Goal: Task Accomplishment & Management: Use online tool/utility

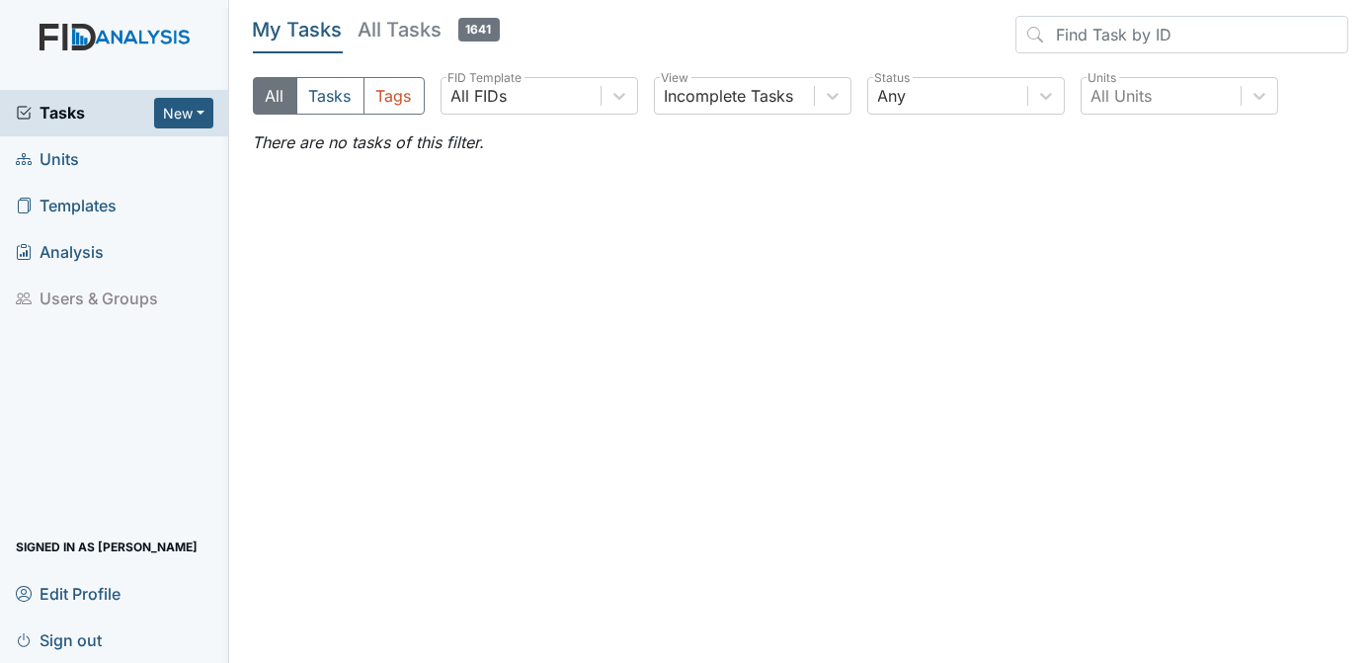
click at [65, 156] on span "Units" at bounding box center [47, 159] width 63 height 31
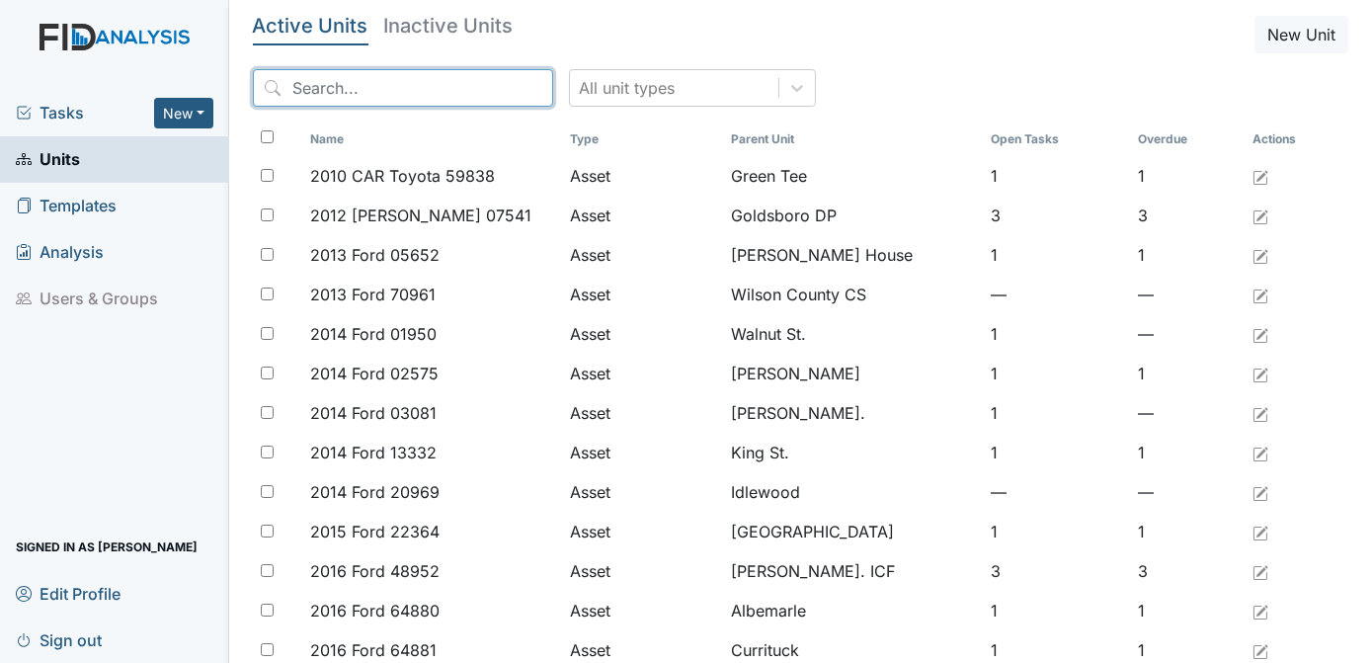
click at [313, 91] on input "search" at bounding box center [403, 88] width 300 height 38
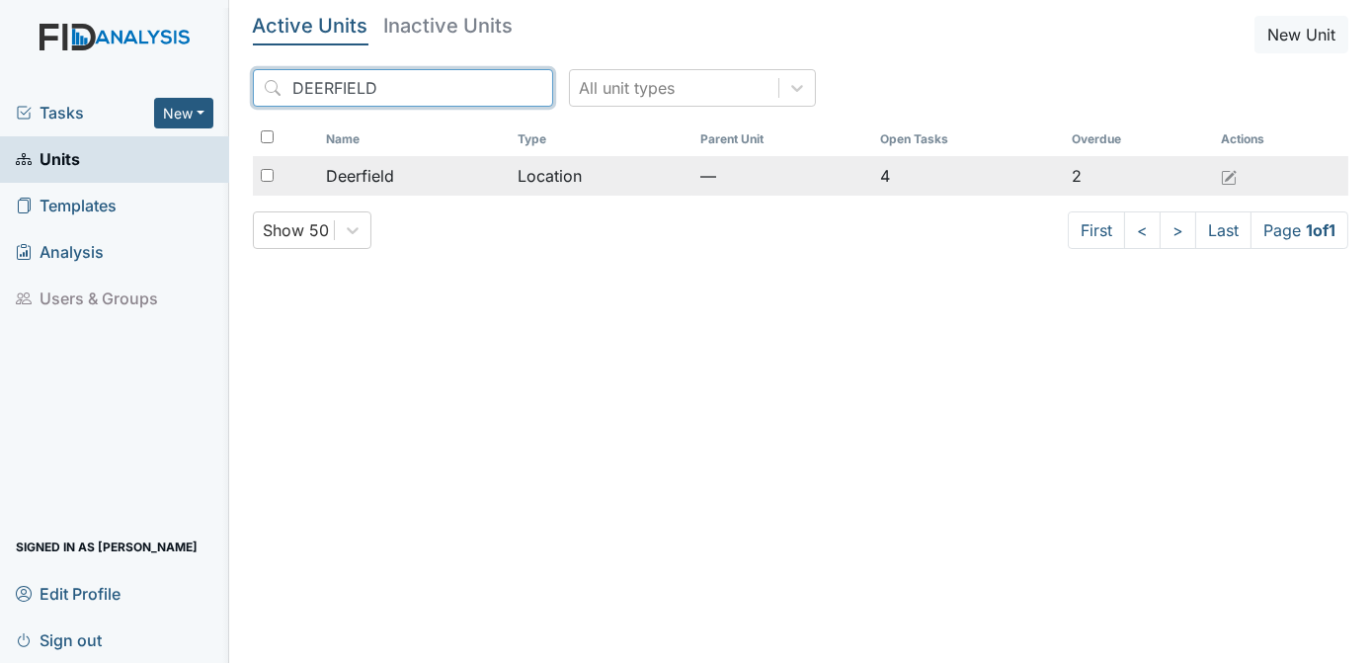
type input "DEERFIELD"
click at [261, 175] on input "checkbox" at bounding box center [267, 175] width 13 height 13
checkbox input "true"
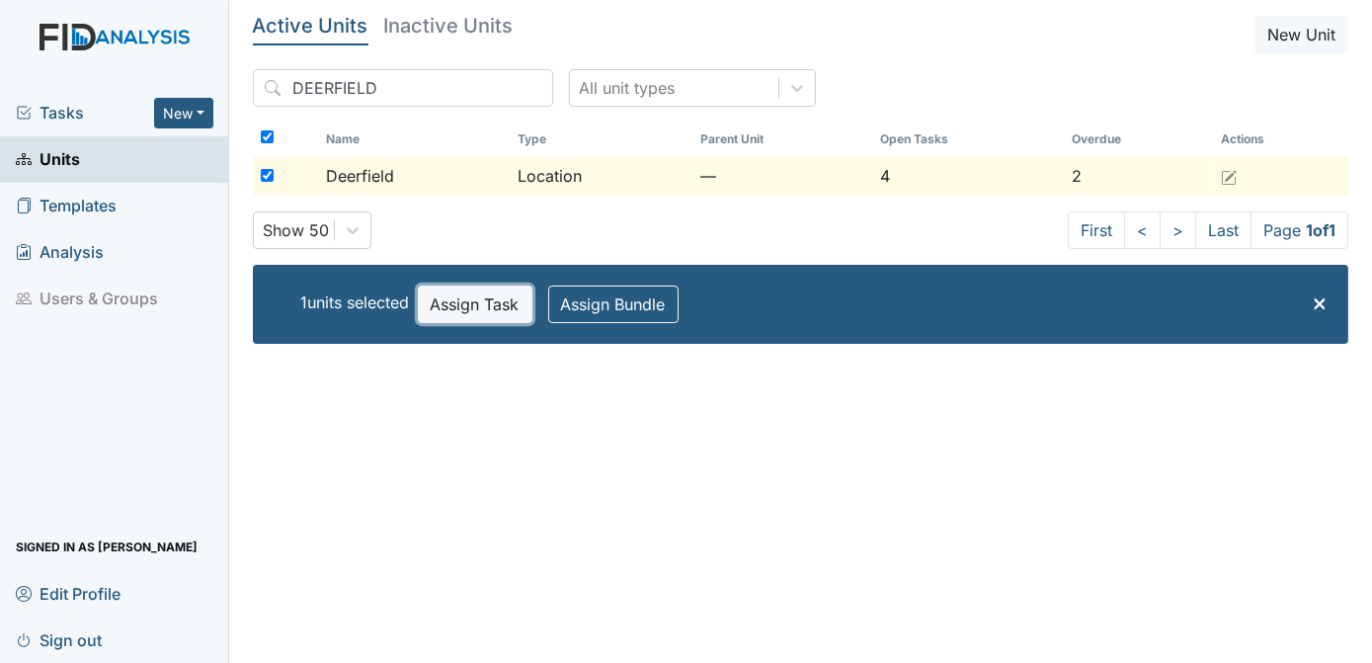
click at [443, 313] on button "Assign Task" at bounding box center [475, 304] width 115 height 38
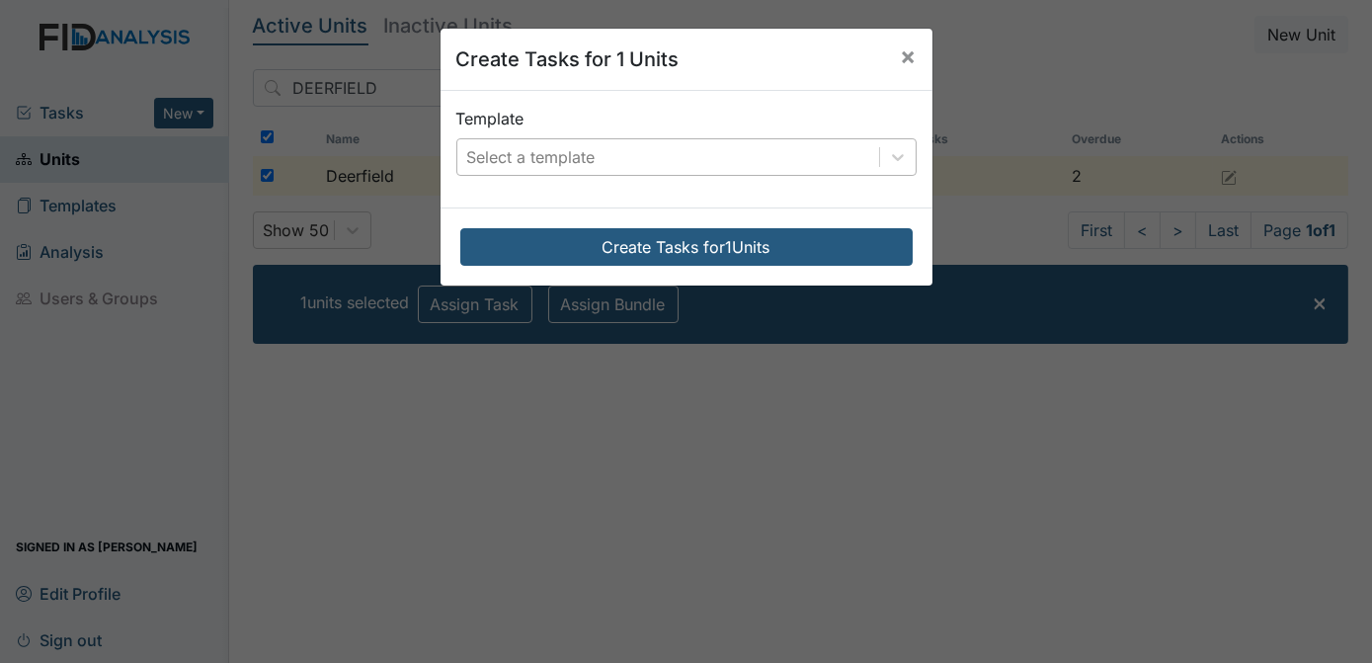
click at [583, 154] on div "Select a template" at bounding box center [531, 157] width 128 height 24
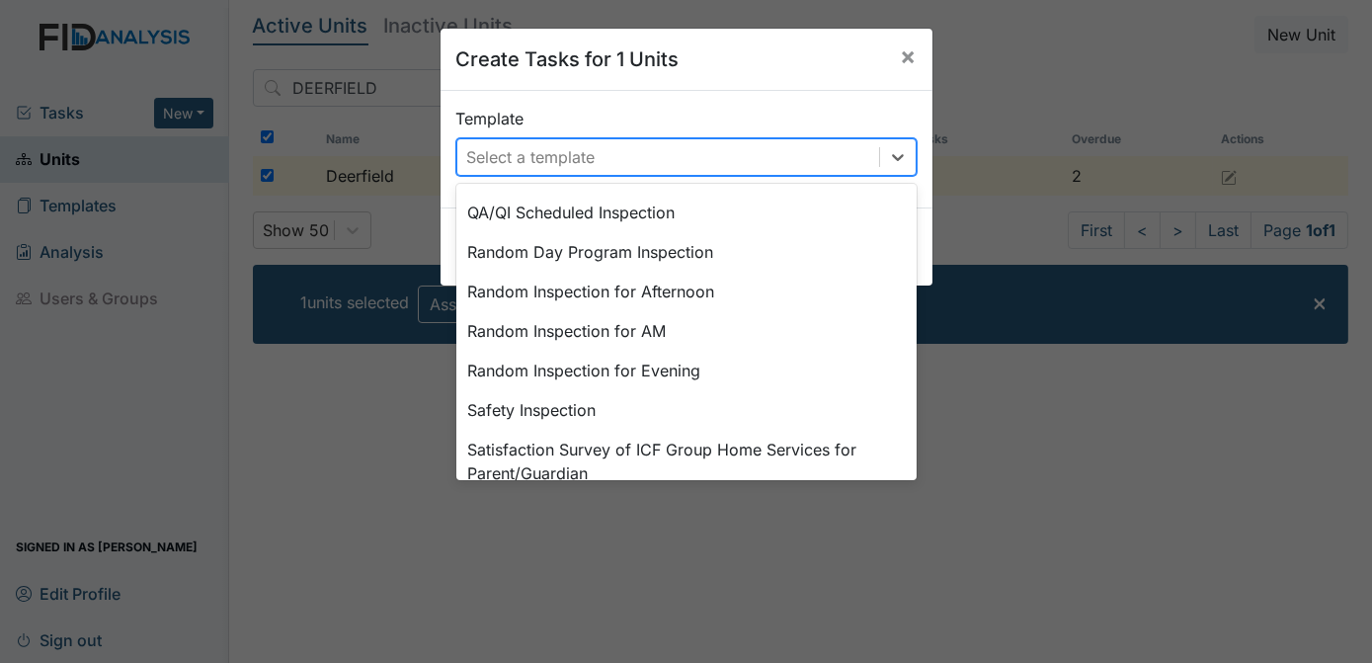
scroll to position [996, 0]
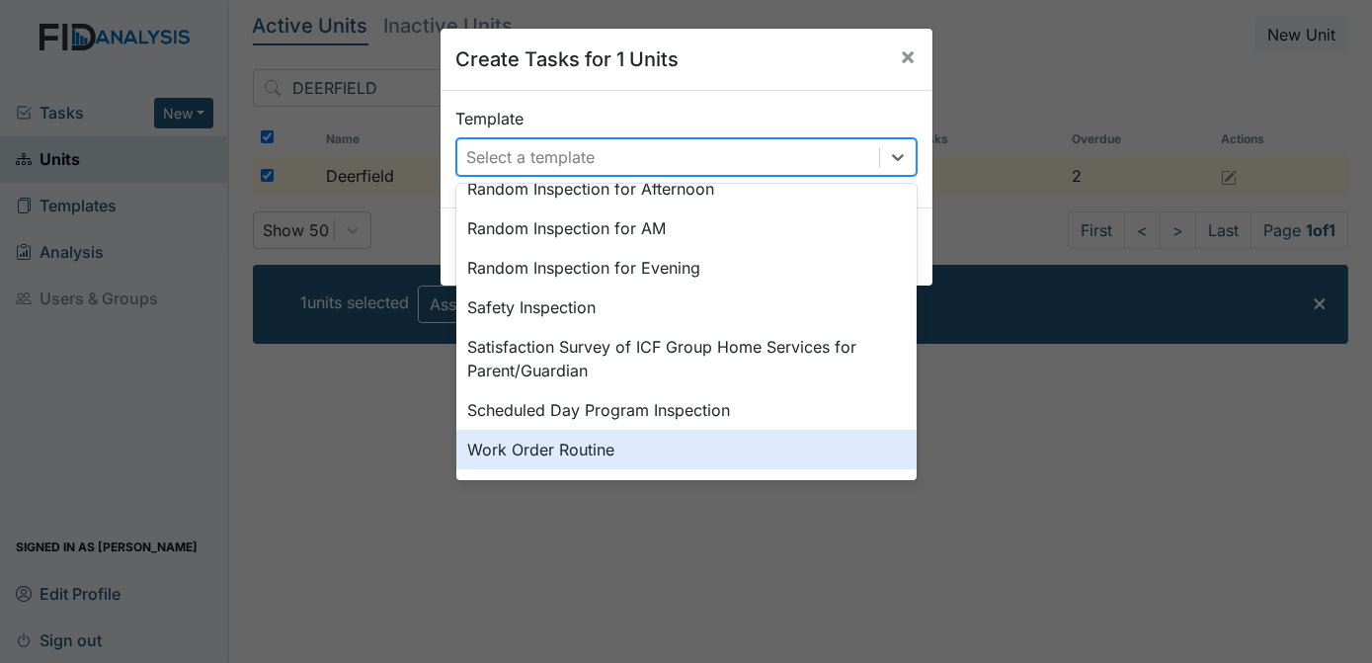
click at [578, 449] on div "Work Order Routine" at bounding box center [686, 450] width 460 height 40
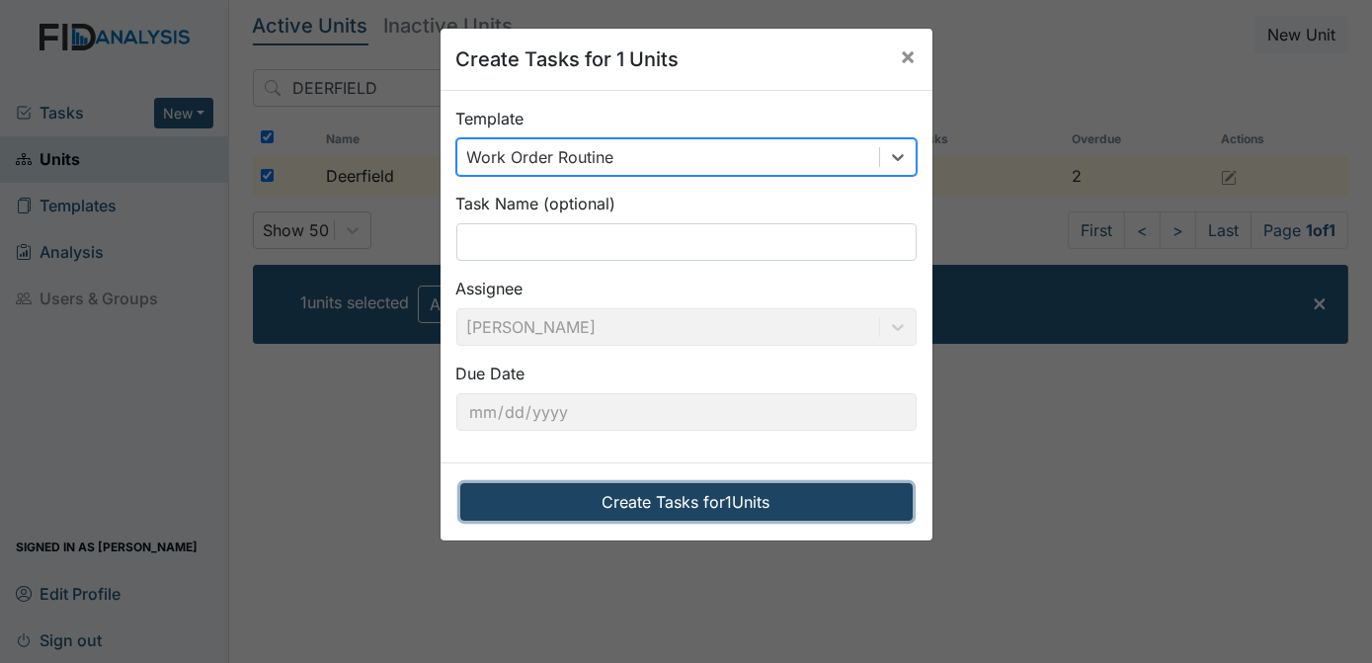
click at [618, 502] on button "Create Tasks for 1 Units" at bounding box center [686, 502] width 452 height 38
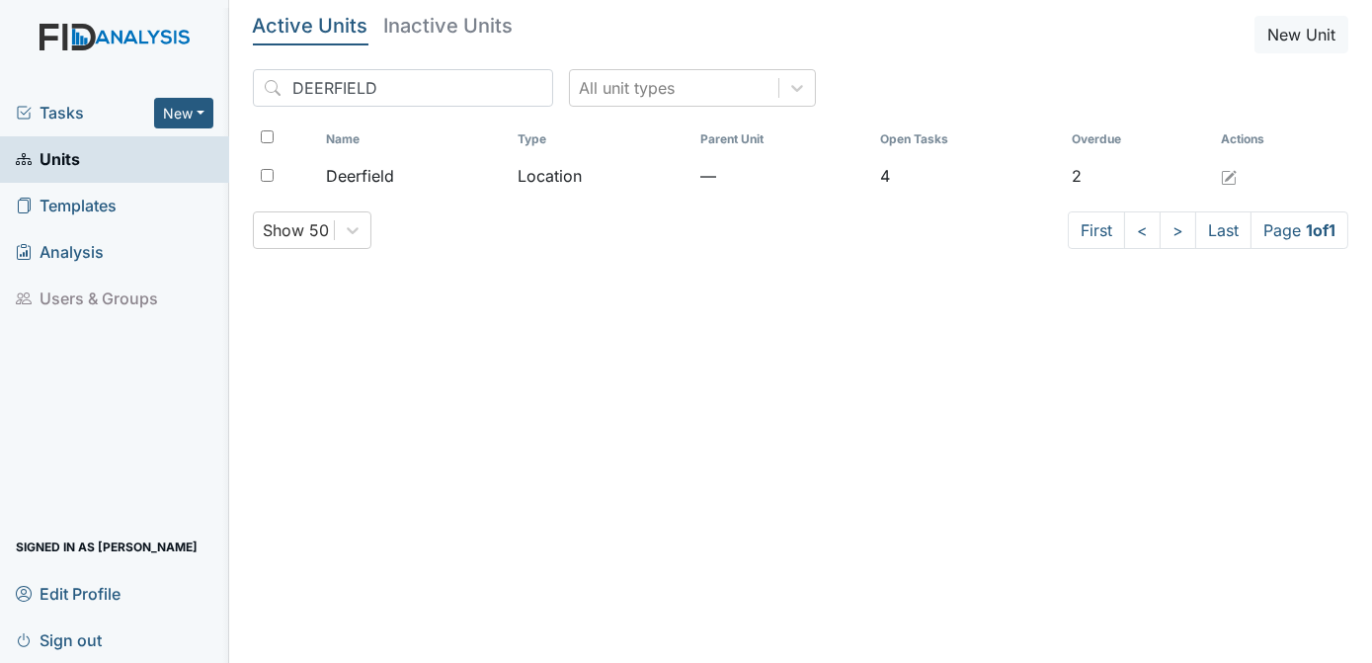
click at [70, 115] on span "Tasks" at bounding box center [85, 113] width 138 height 24
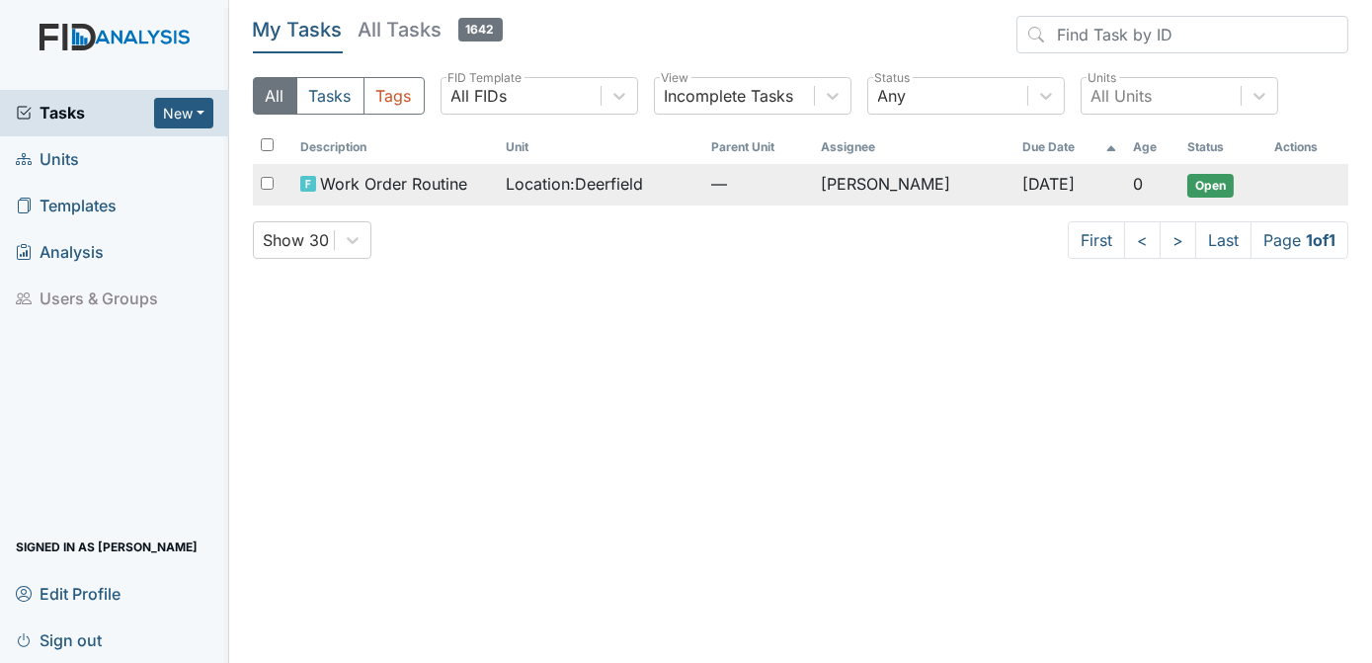
click at [272, 180] on input "checkbox" at bounding box center [267, 183] width 13 height 13
checkbox input "true"
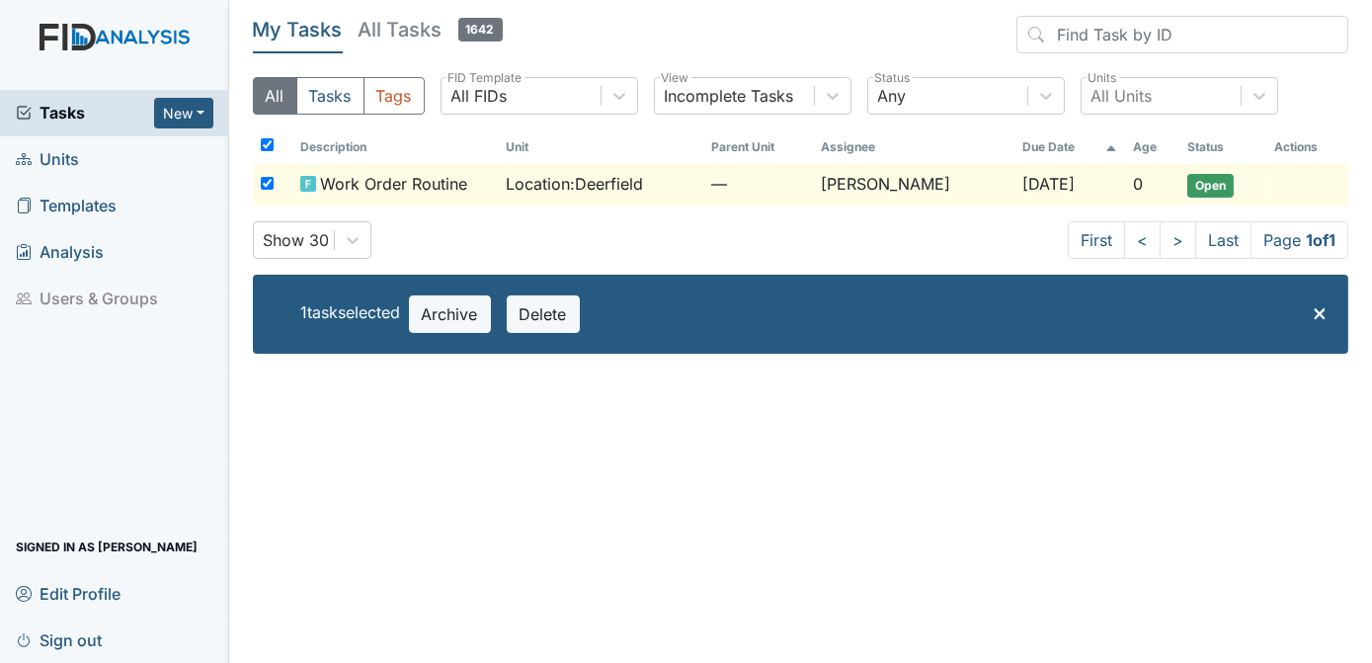
checkbox input "true"
click at [1203, 183] on span "Open" at bounding box center [1210, 186] width 46 height 24
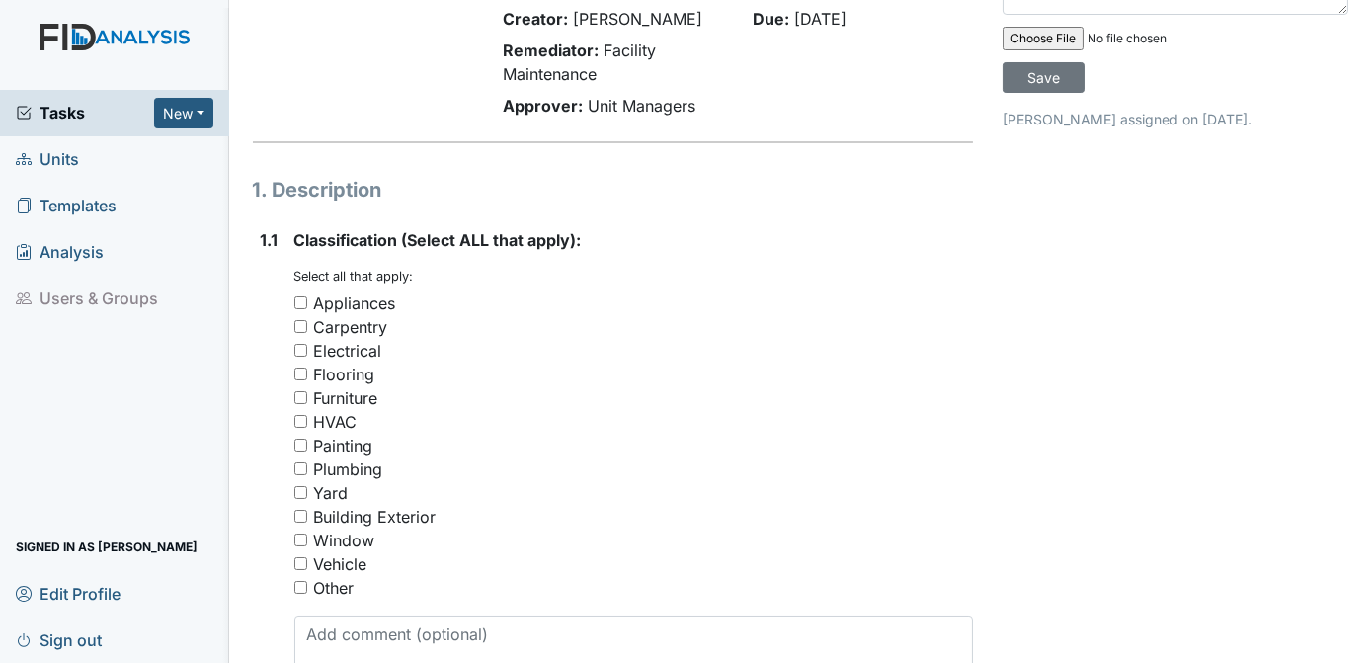
scroll to position [119, 0]
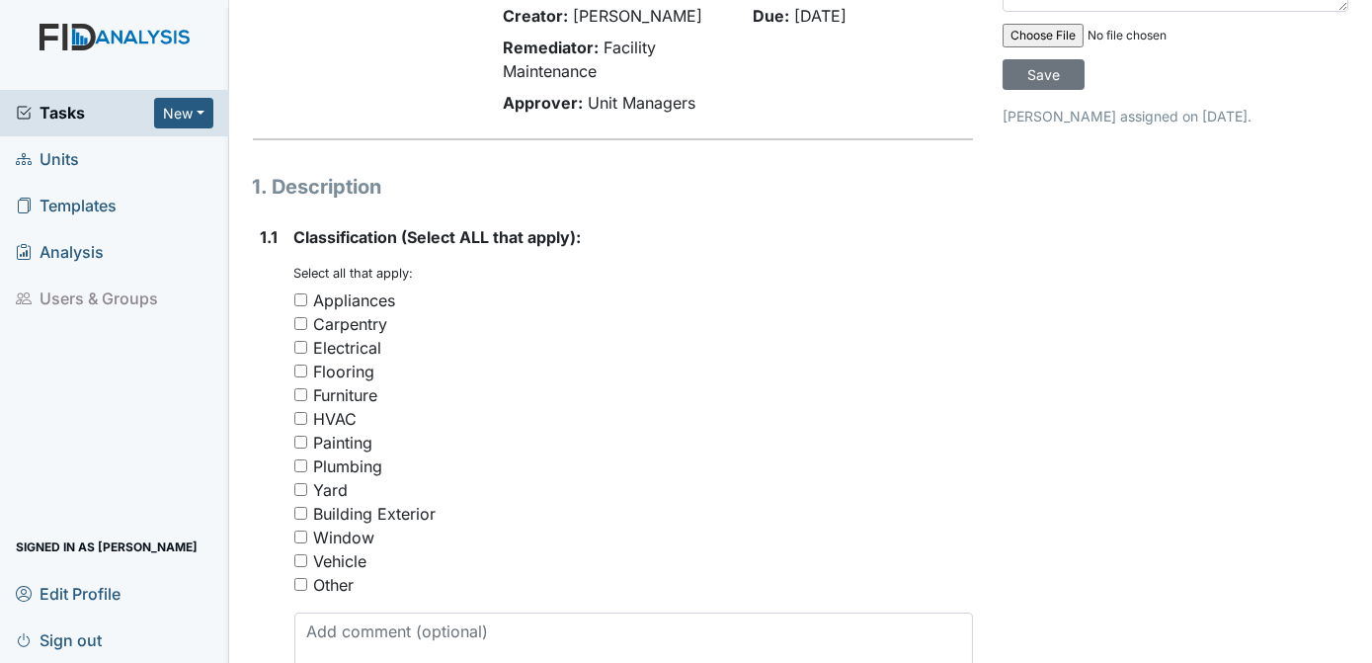
click at [295, 462] on input "Plumbing" at bounding box center [300, 465] width 13 height 13
checkbox input "true"
click at [860, 441] on div "Painting" at bounding box center [634, 443] width 680 height 24
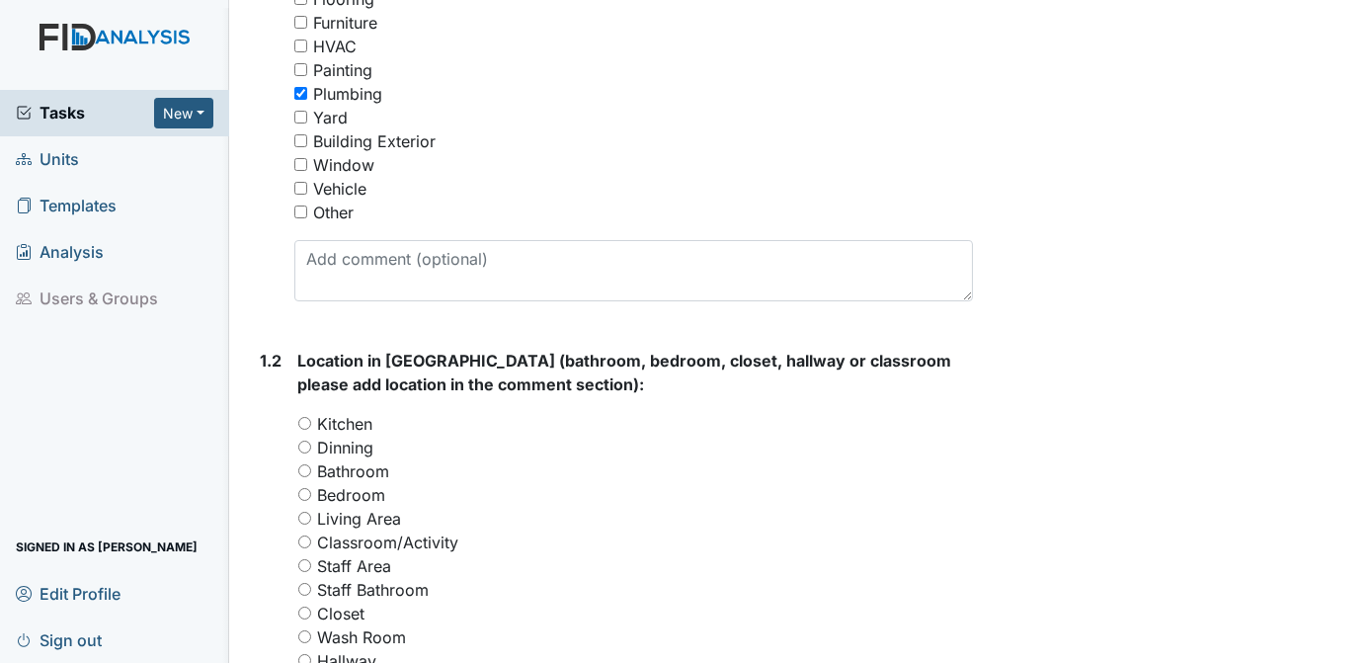
scroll to position [503, 0]
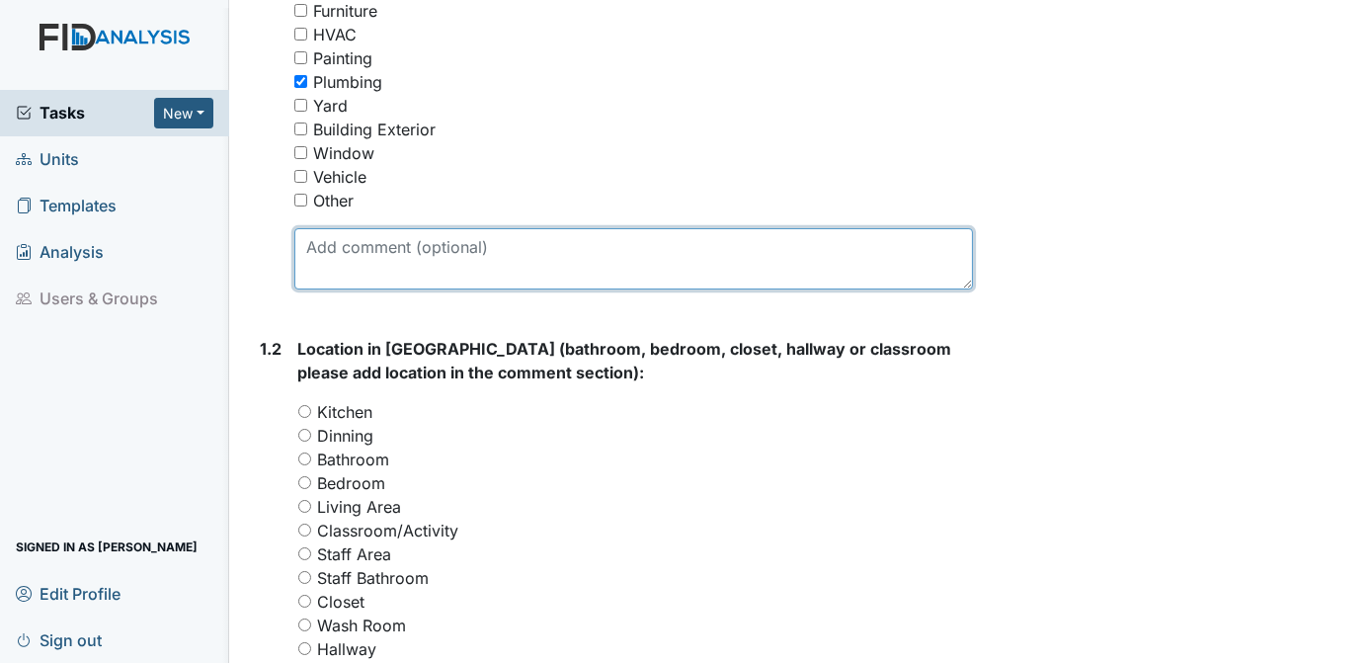
click at [345, 258] on textarea at bounding box center [634, 258] width 680 height 61
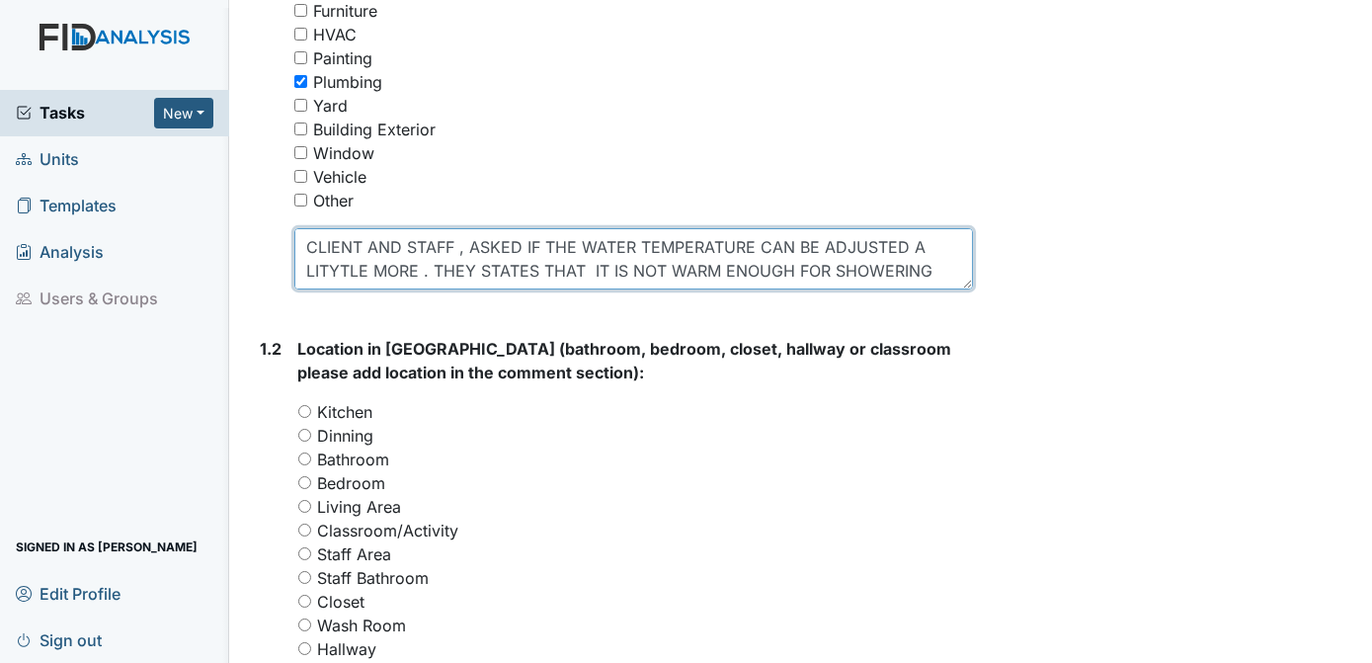
scroll to position [15, 0]
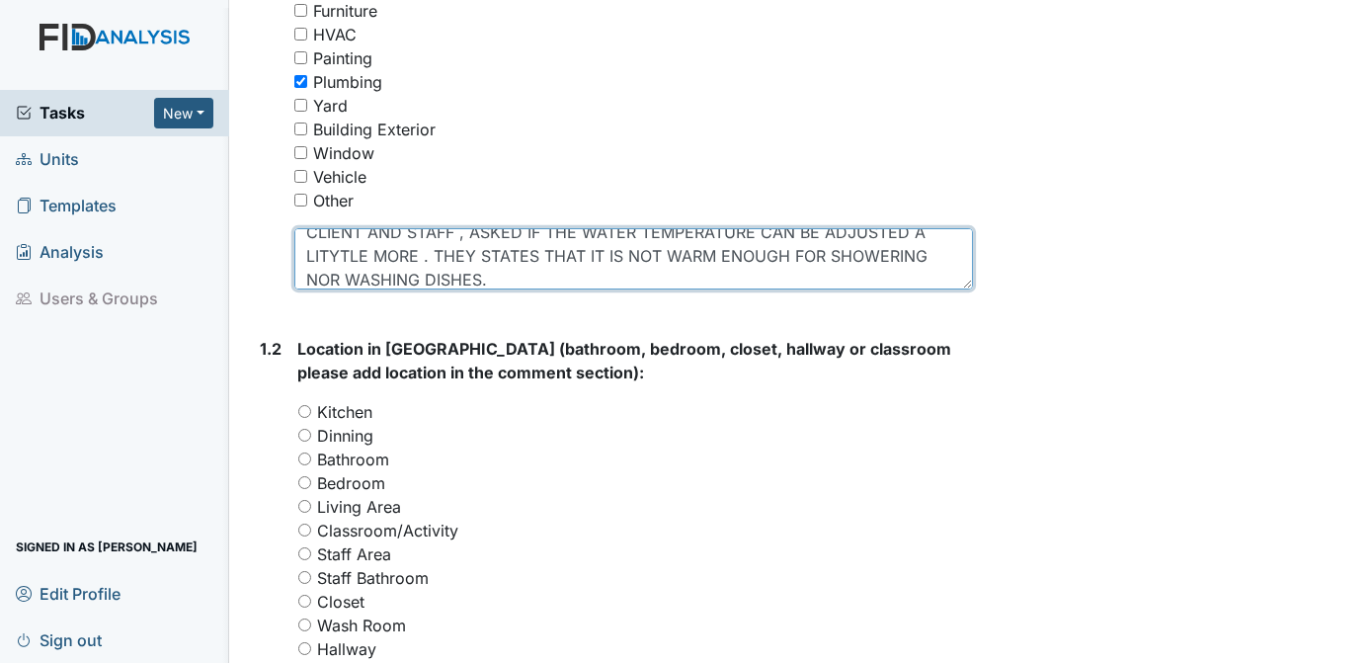
type textarea "CLIENT AND STAFF , ASKED IF THE WATER TEMPERATURE CAN BE ADJUSTED A LITYTLE MOR…"
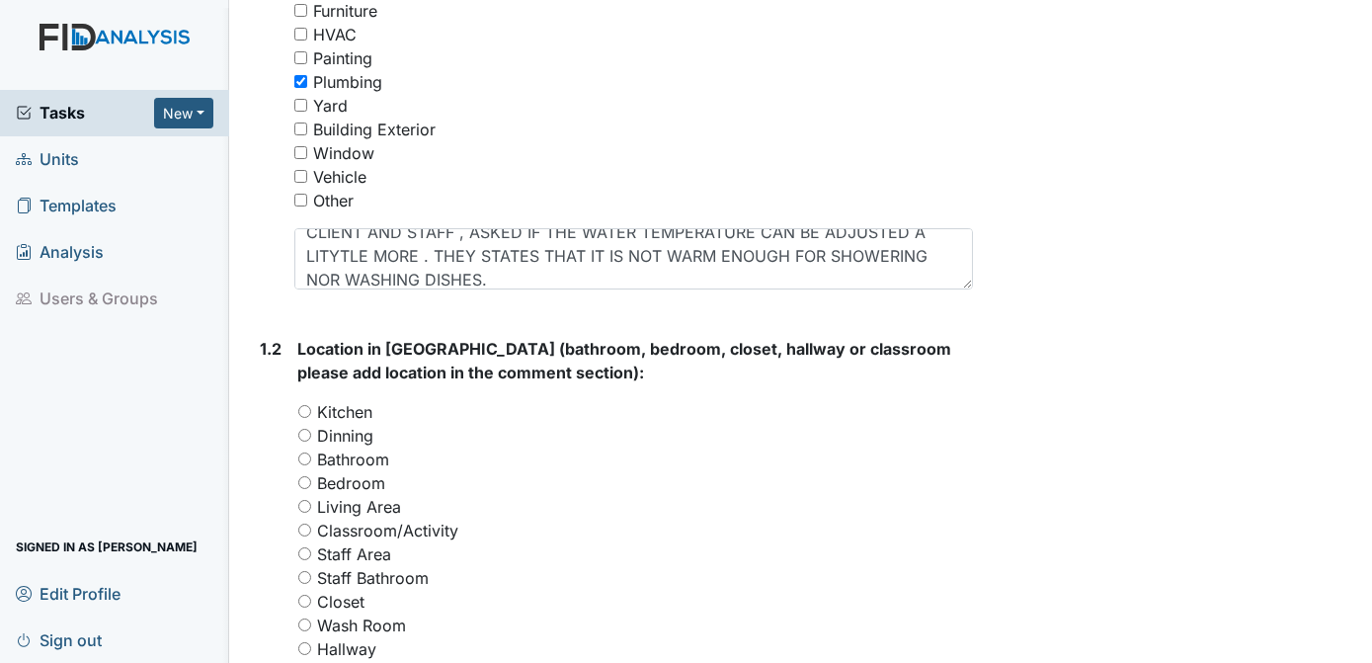
click at [305, 408] on input "Kitchen" at bounding box center [304, 411] width 13 height 13
radio input "true"
click at [1032, 304] on div "Archive Task × Are you sure you want to archive this task? It will appear as in…" at bounding box center [1175, 560] width 375 height 2095
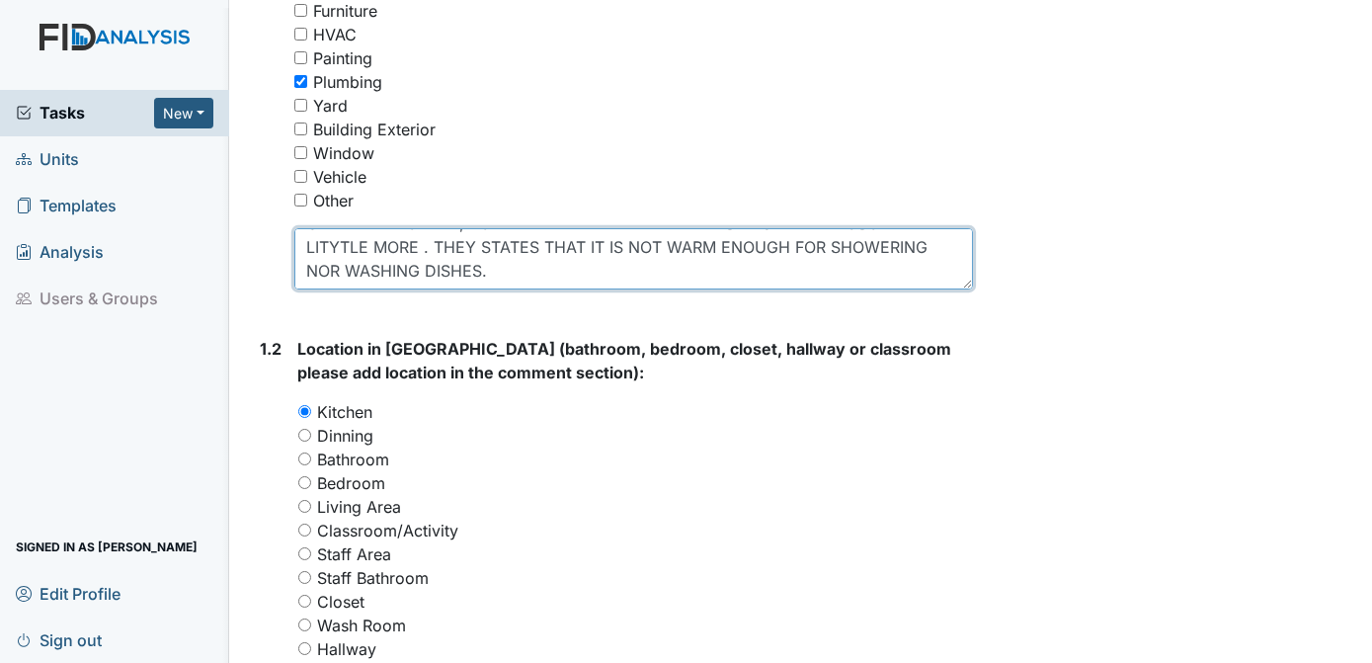
scroll to position [0, 0]
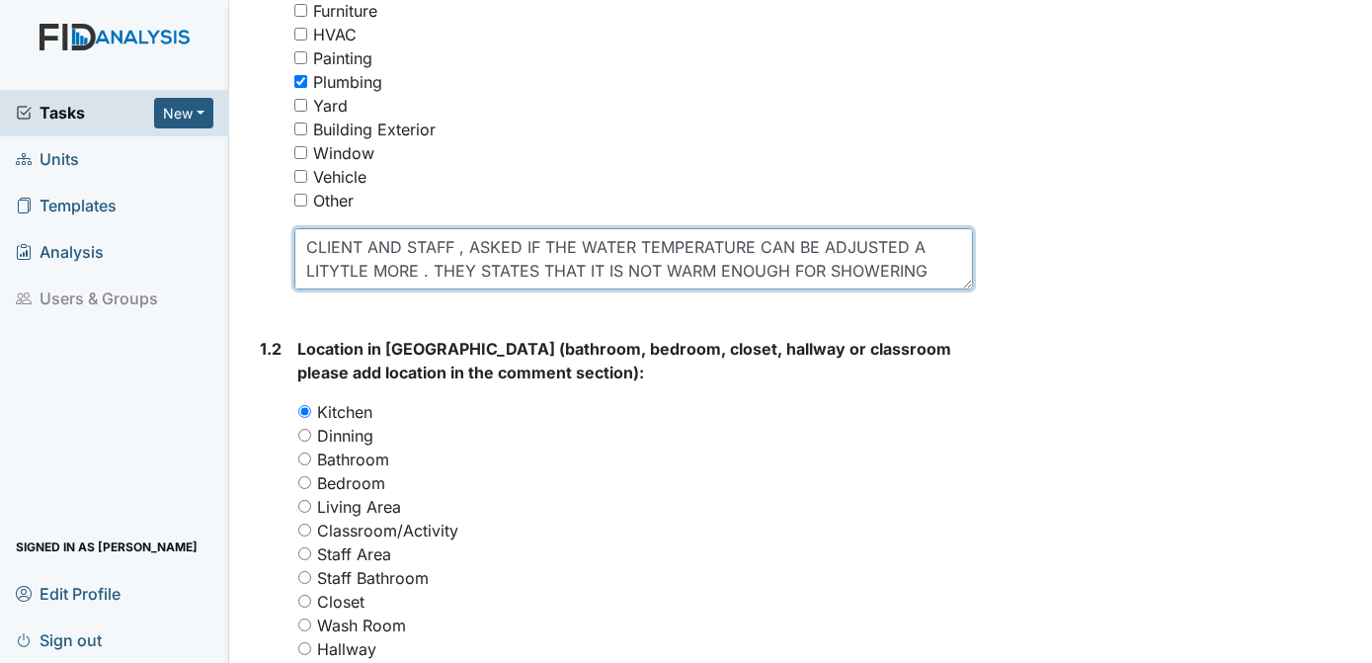
click at [340, 268] on textarea "CLIENT AND STAFF , ASKED IF THE WATER TEMPERATURE CAN BE ADJUSTED A LITYTLE MOR…" at bounding box center [634, 258] width 680 height 61
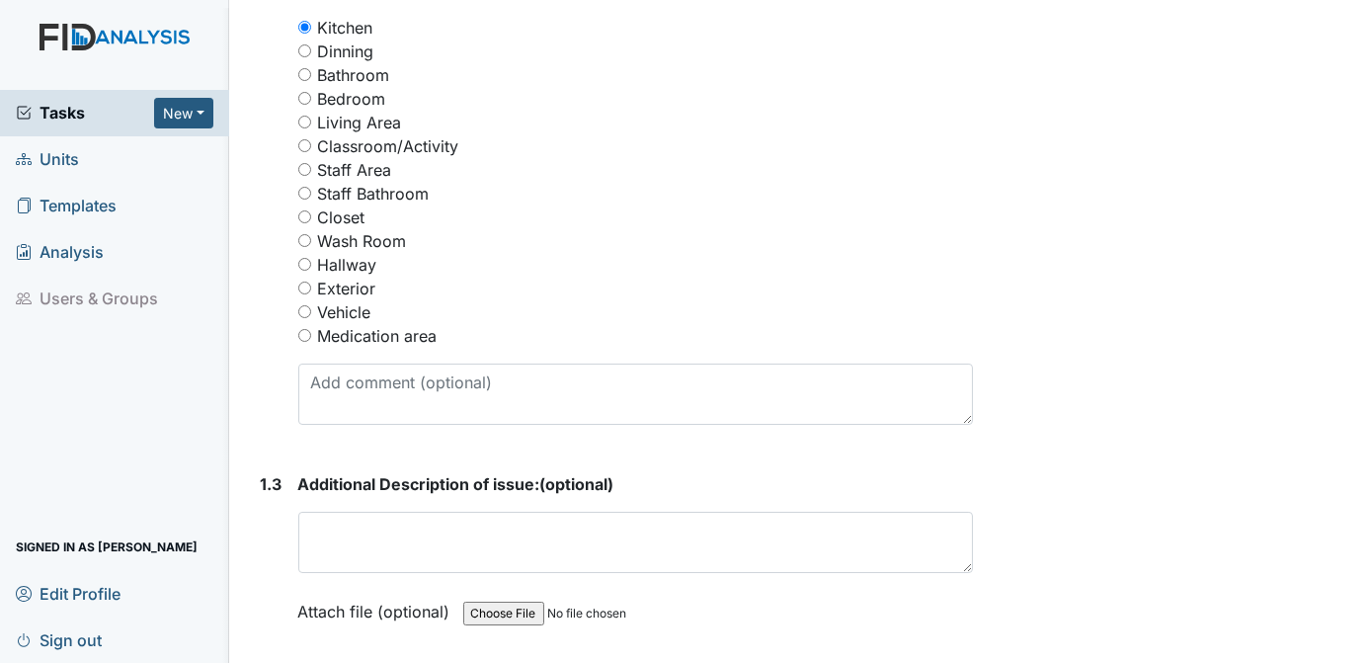
scroll to position [890, 0]
type textarea "CLIENT AND STAFF , ASKED IF THE WATER TEMPERATURE CAN BE ADJUSTED A LITTLE MORE…"
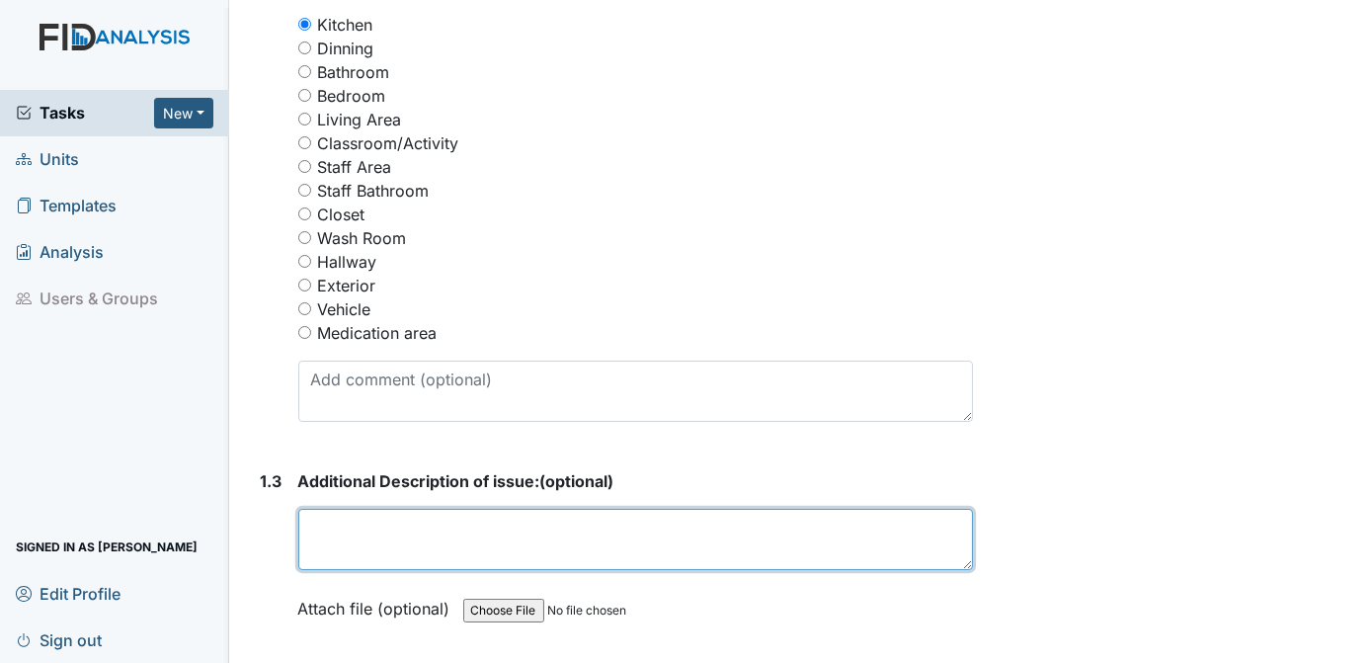
click at [379, 531] on textarea at bounding box center [636, 539] width 676 height 61
type textarea "ADJUST THE WATER TEMPERATURE"
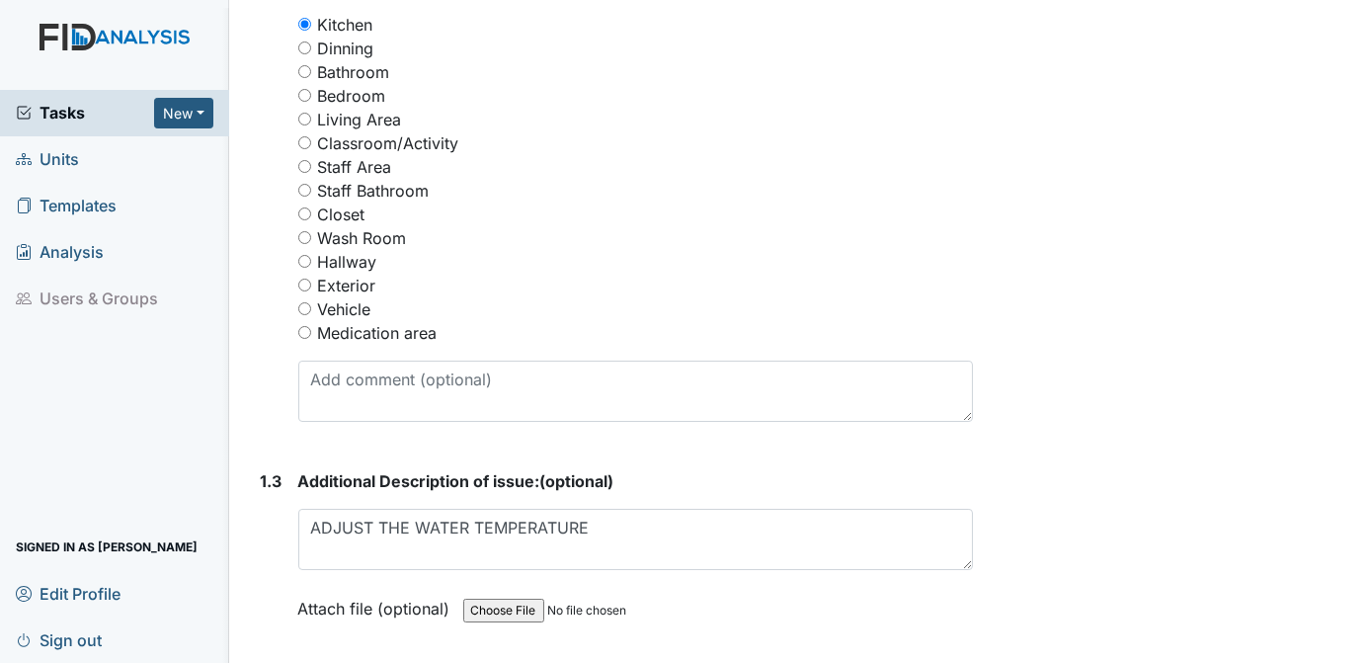
click at [1195, 455] on div "Archive Task × Are you sure you want to archive this task? It will appear as in…" at bounding box center [1175, 173] width 375 height 2095
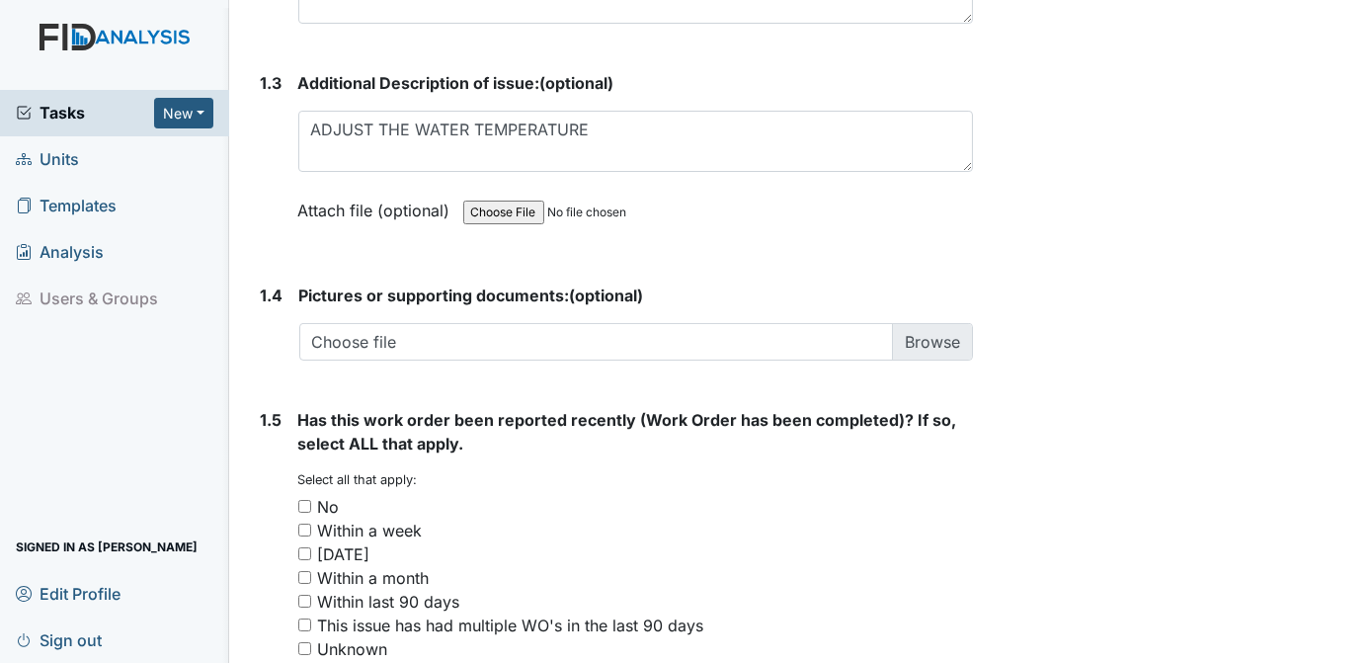
scroll to position [1303, 0]
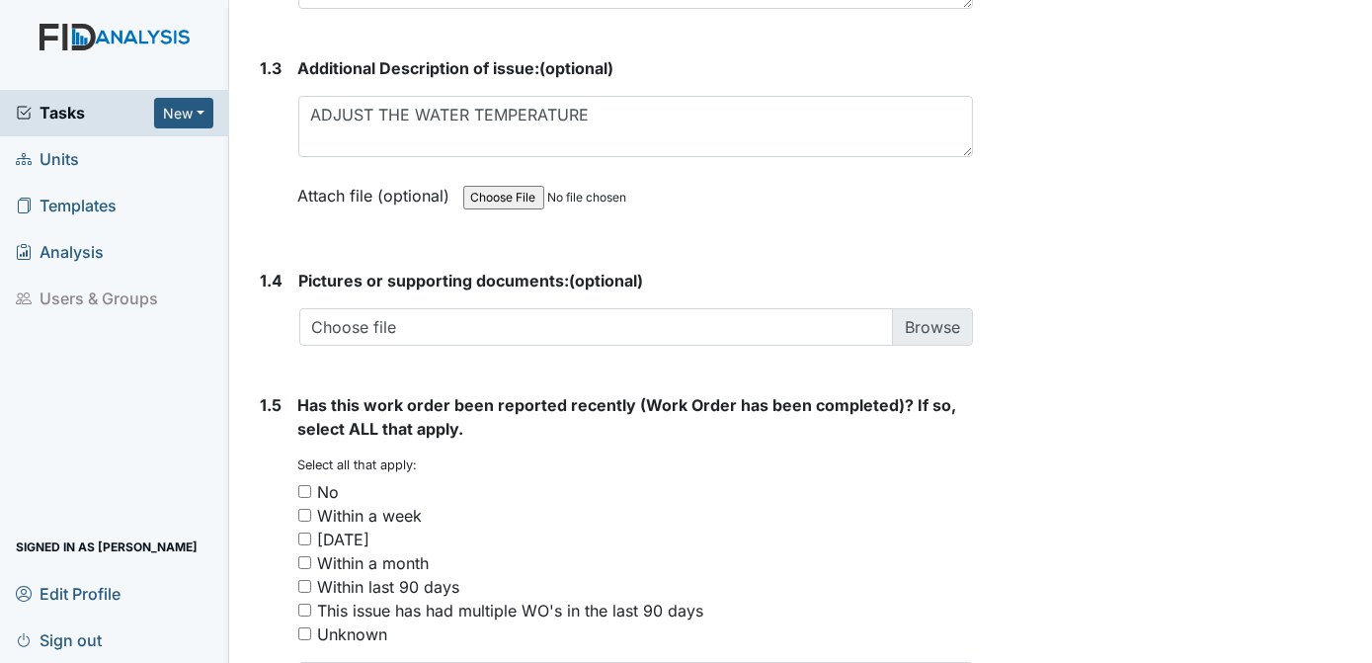
click at [302, 485] on input "No" at bounding box center [304, 491] width 13 height 13
checkbox input "true"
click at [957, 451] on div "Has this work order been reported recently (Work Order has been completed)? If …" at bounding box center [636, 558] width 676 height 330
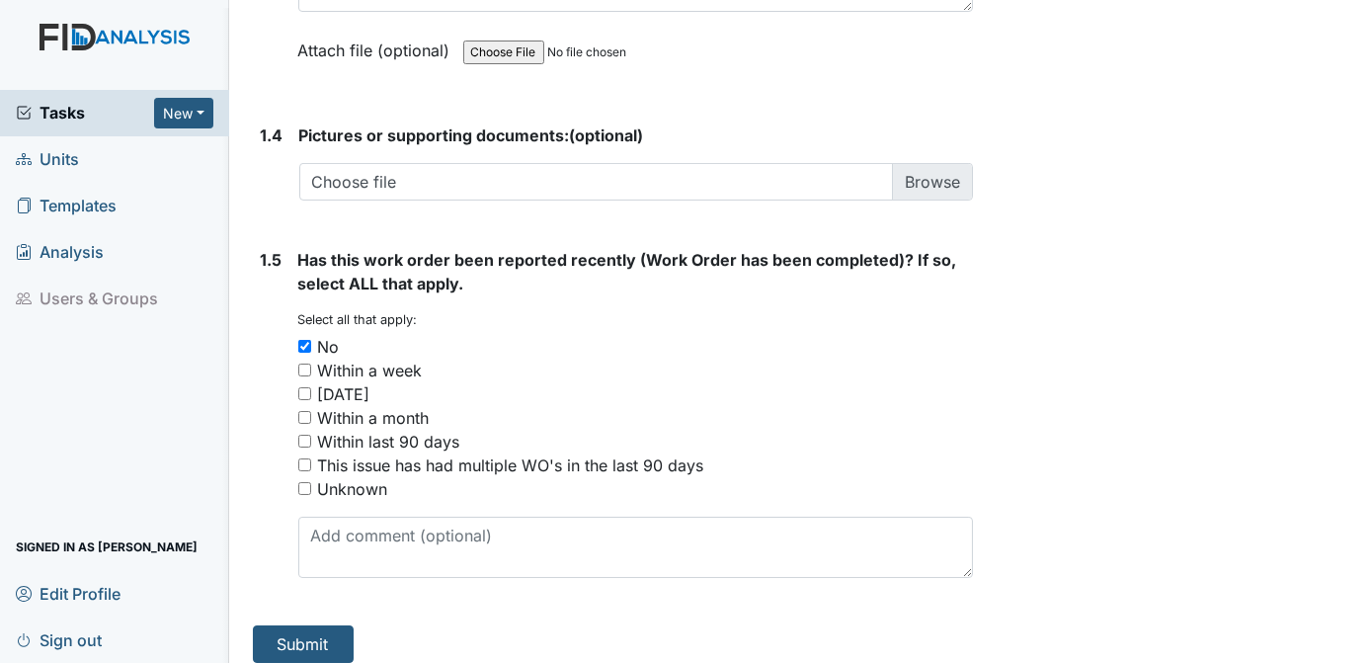
scroll to position [1459, 0]
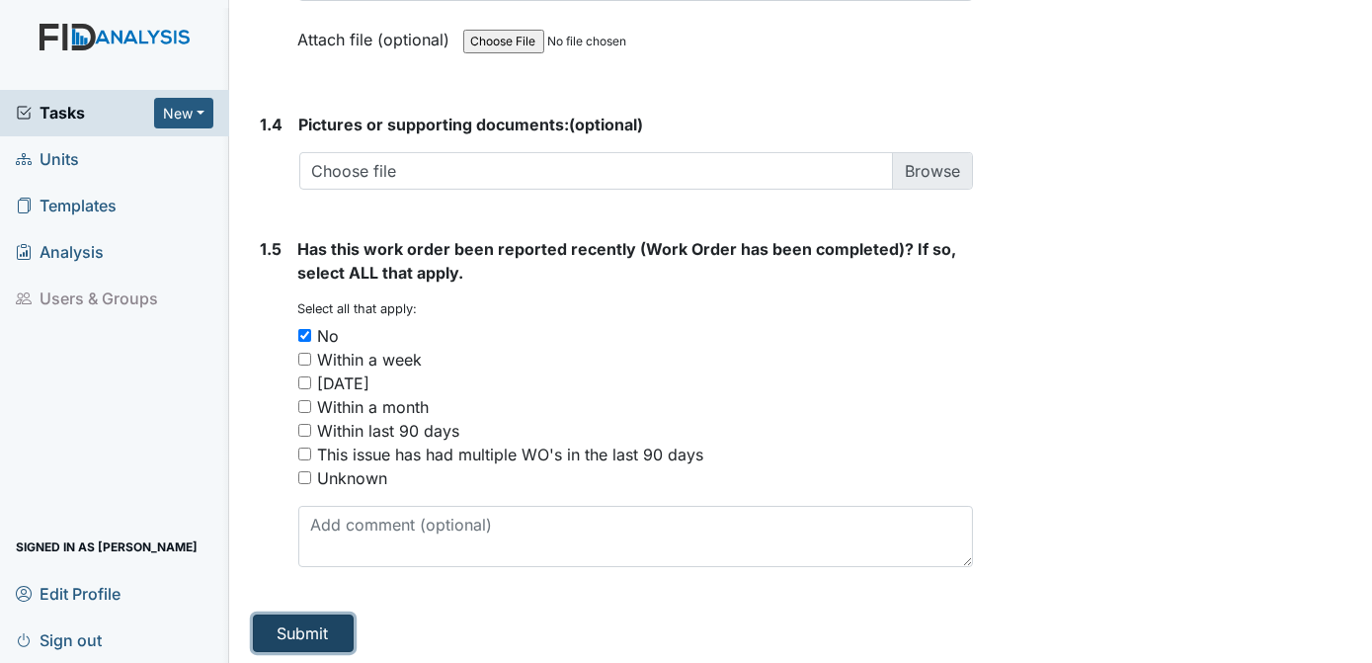
click at [312, 628] on button "Submit" at bounding box center [303, 633] width 101 height 38
